Goal: Task Accomplishment & Management: Use online tool/utility

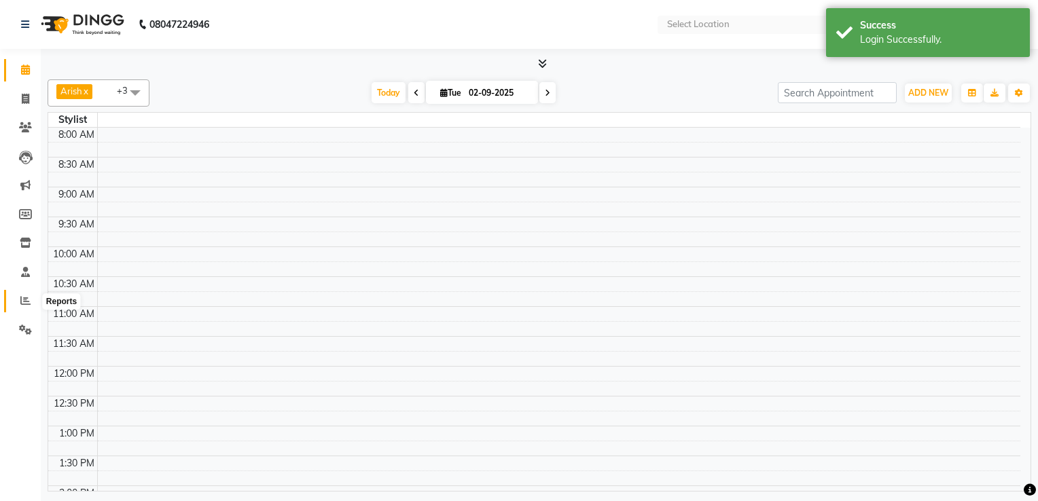
click at [20, 297] on icon at bounding box center [25, 300] width 10 height 10
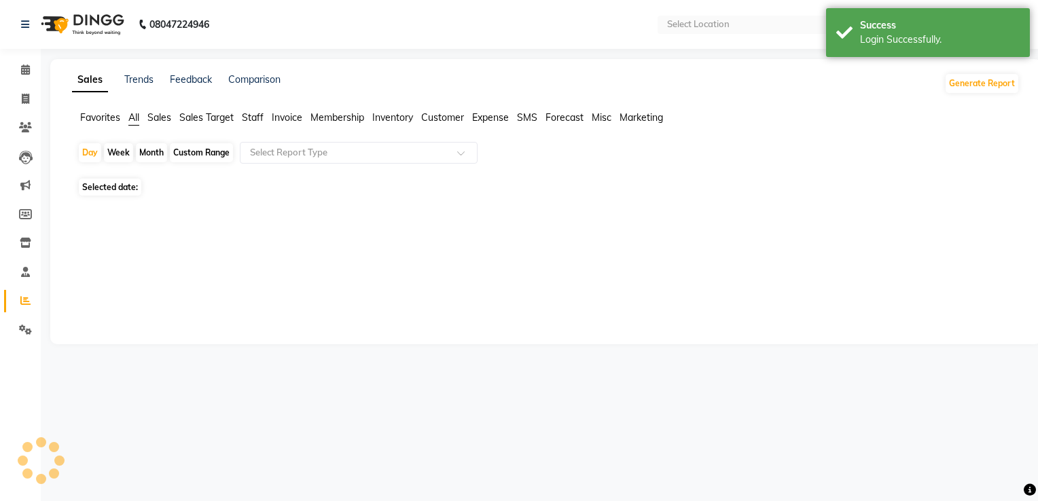
click at [160, 115] on span "Sales" at bounding box center [159, 117] width 24 height 12
click at [149, 148] on div "Month" at bounding box center [151, 152] width 31 height 19
select select "9"
select select "2025"
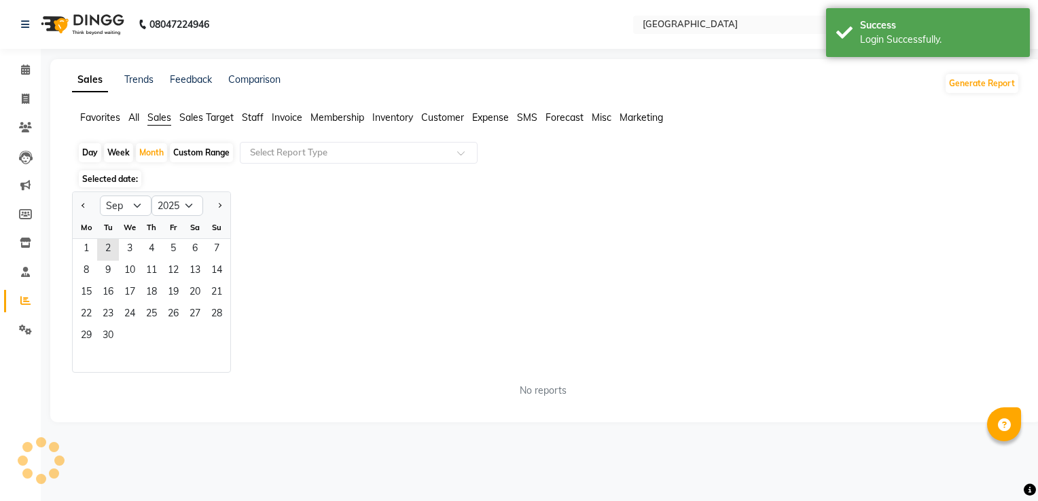
select select "en"
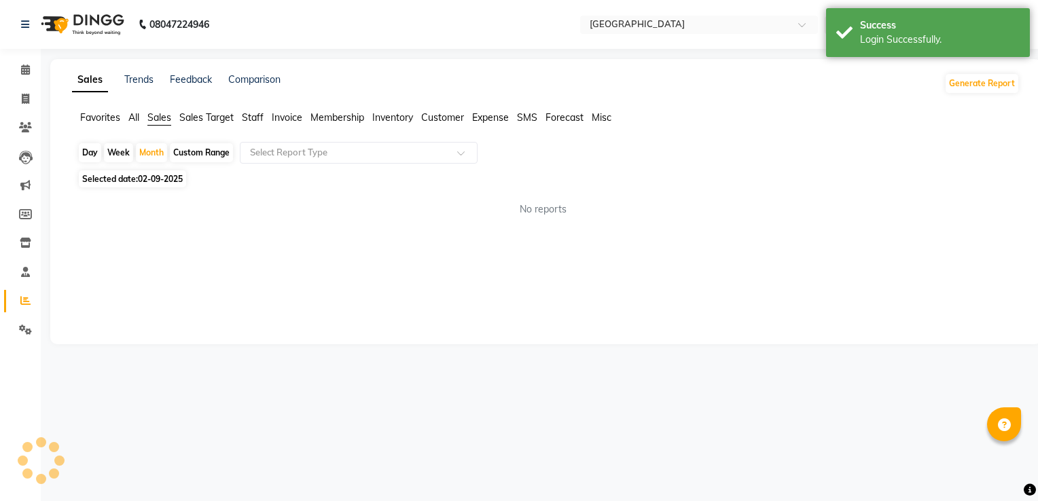
click at [141, 206] on div "No reports" at bounding box center [542, 209] width 931 height 14
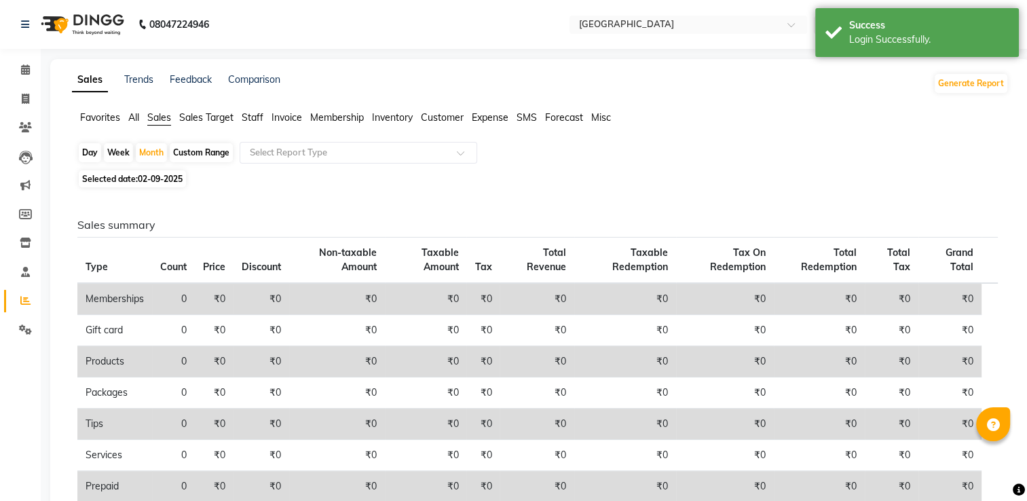
click at [154, 140] on app-reports "Favorites All Sales Sales Target Staff Invoice Membership Inventory Customer Ex…" at bounding box center [540, 365] width 953 height 509
click at [152, 158] on div "Month" at bounding box center [151, 152] width 31 height 19
select select "9"
select select "2025"
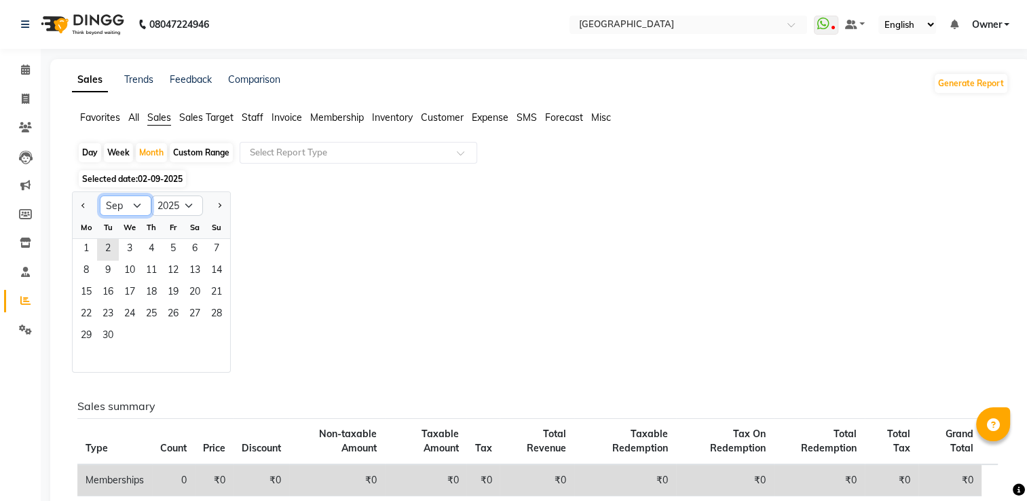
click at [139, 205] on select "Jan Feb Mar Apr May Jun [DATE] Aug Sep Oct Nov Dec" at bounding box center [126, 206] width 52 height 20
select select "8"
click at [100, 196] on select "Jan Feb Mar Apr May Jun [DATE] Aug Sep Oct Nov Dec" at bounding box center [126, 206] width 52 height 20
click at [179, 242] on span "1" at bounding box center [173, 250] width 22 height 22
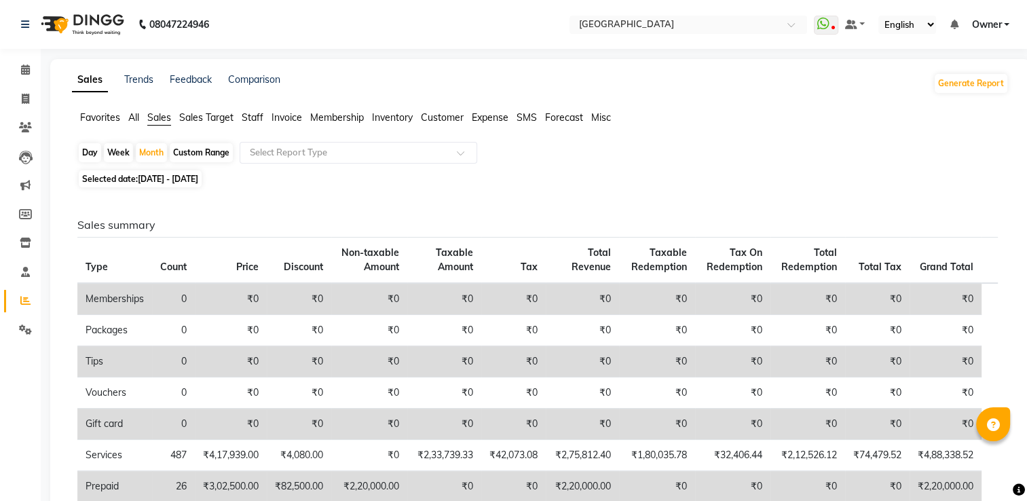
click at [185, 115] on span "Sales Target" at bounding box center [206, 117] width 54 height 12
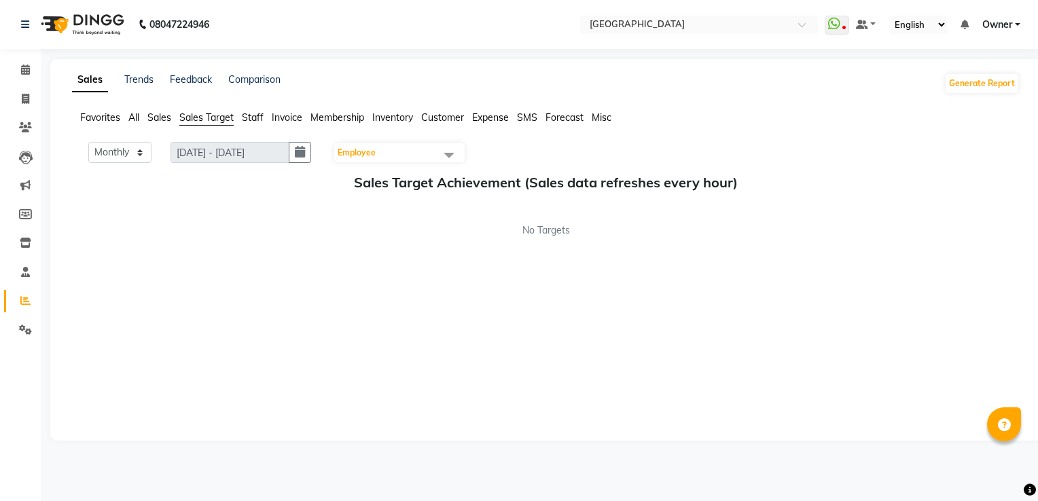
click at [162, 119] on span "Sales" at bounding box center [159, 117] width 24 height 12
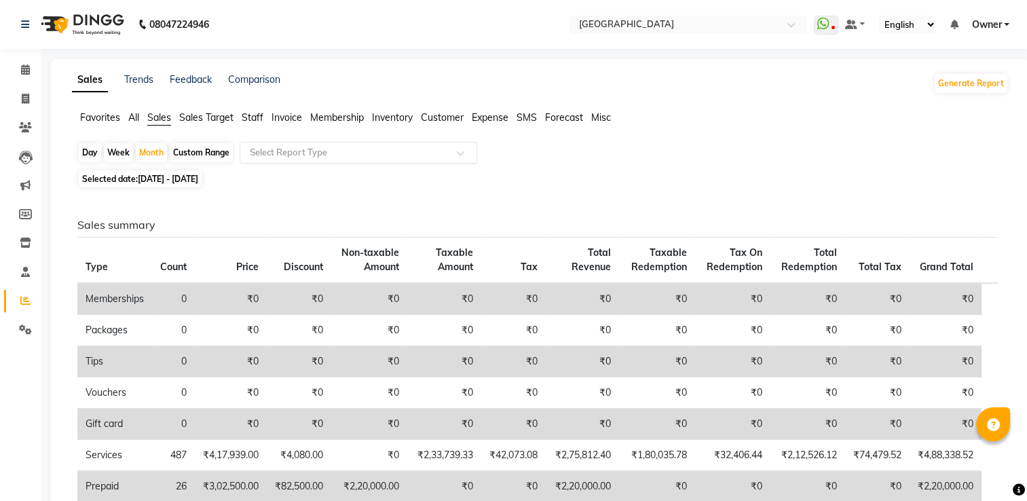
click at [304, 148] on input "text" at bounding box center [345, 153] width 196 height 14
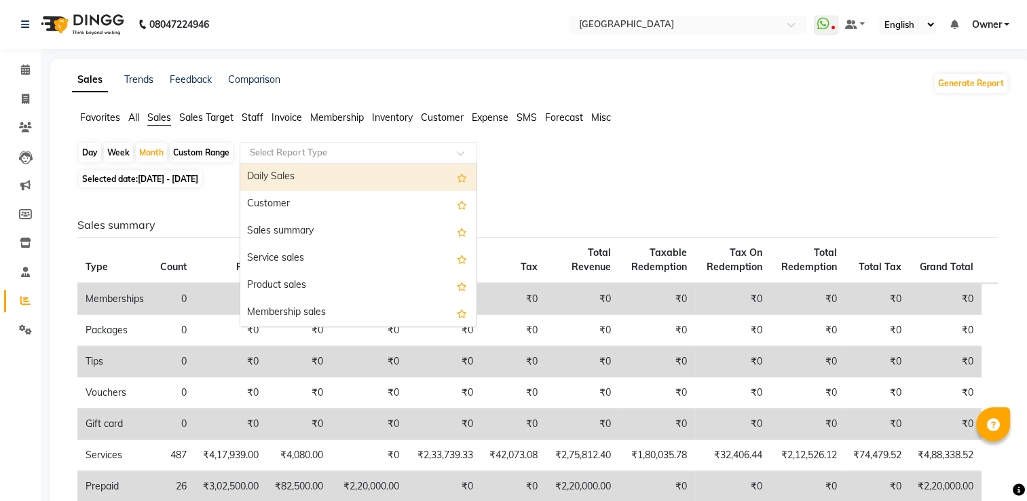
click at [291, 177] on div "Daily Sales" at bounding box center [358, 177] width 236 height 27
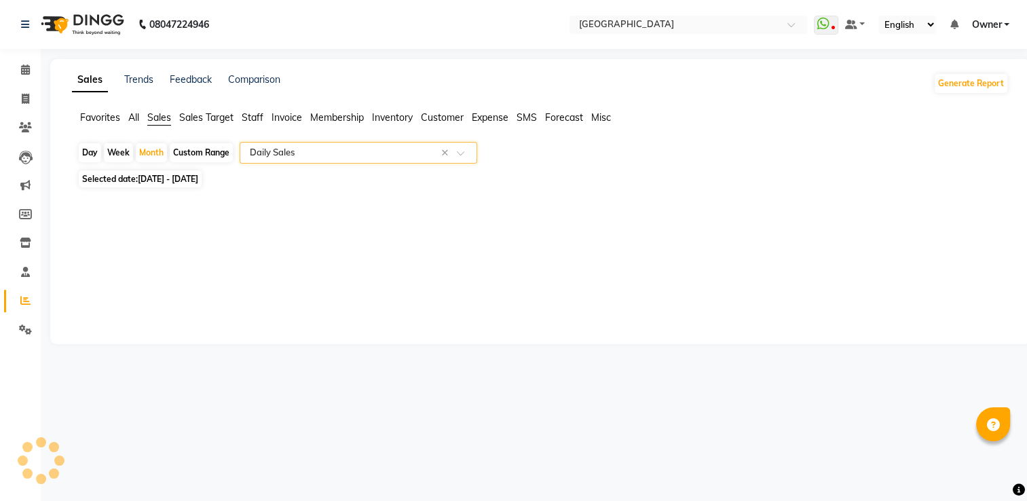
select select "full_report"
select select "csv"
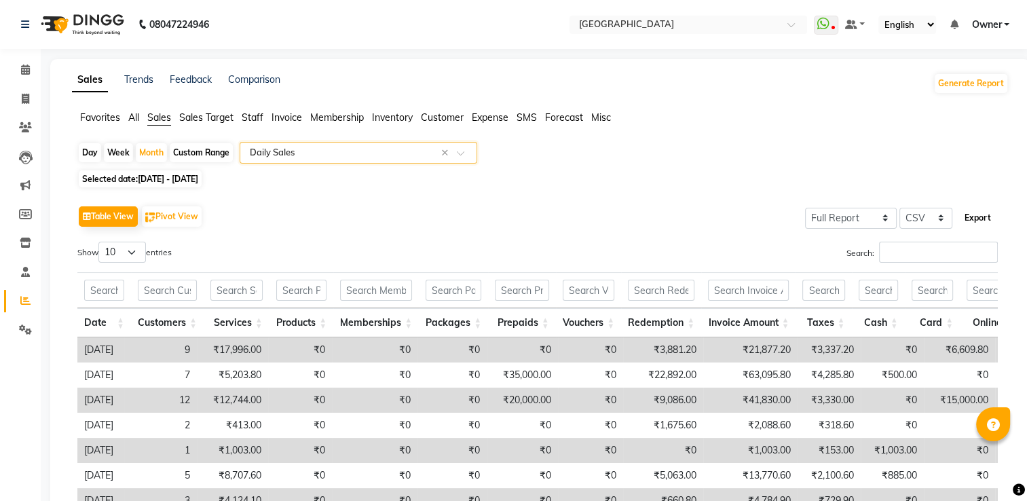
click at [970, 218] on button "Export" at bounding box center [977, 217] width 37 height 23
